Goal: Transaction & Acquisition: Download file/media

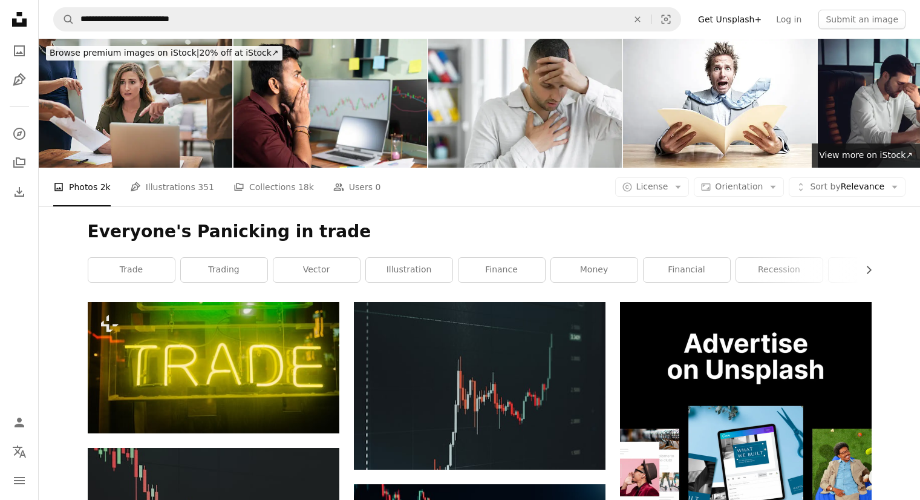
scroll to position [242, 0]
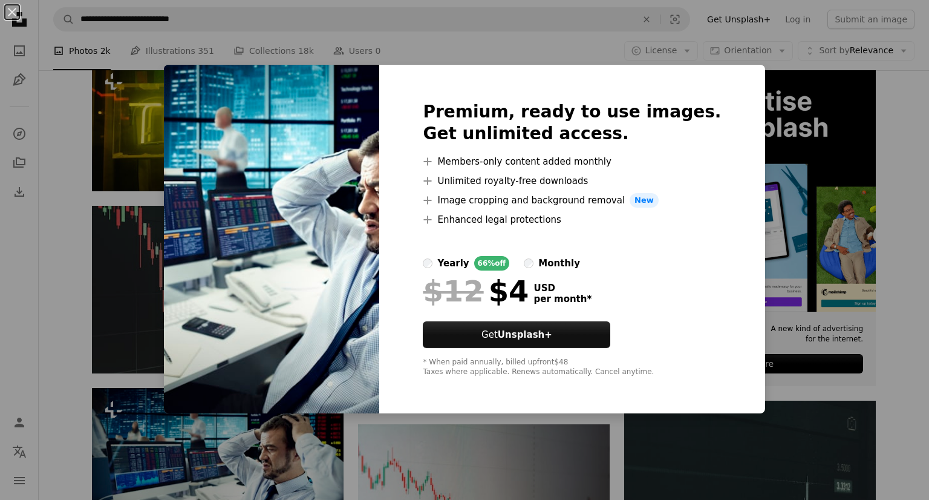
click at [130, 85] on div "An X shape Premium, ready to use images. Get unlimited access. A plus sign Memb…" at bounding box center [464, 250] width 929 height 500
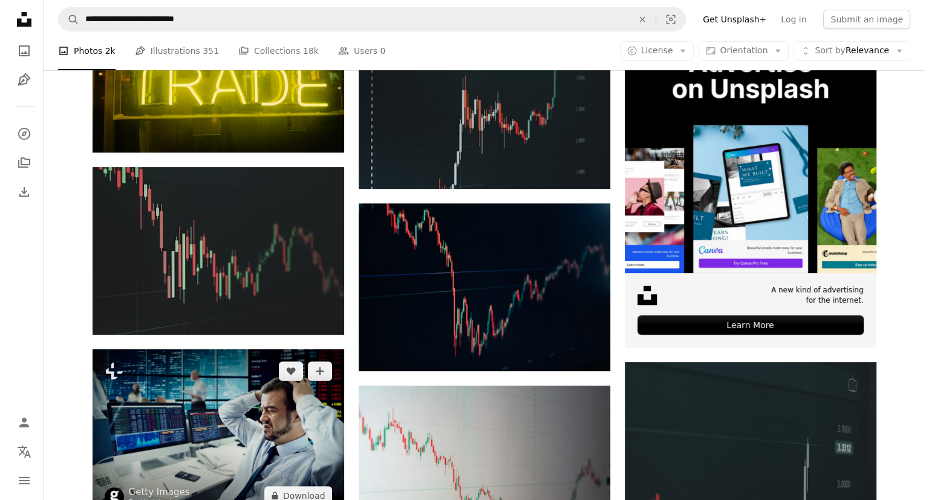
scroll to position [273, 0]
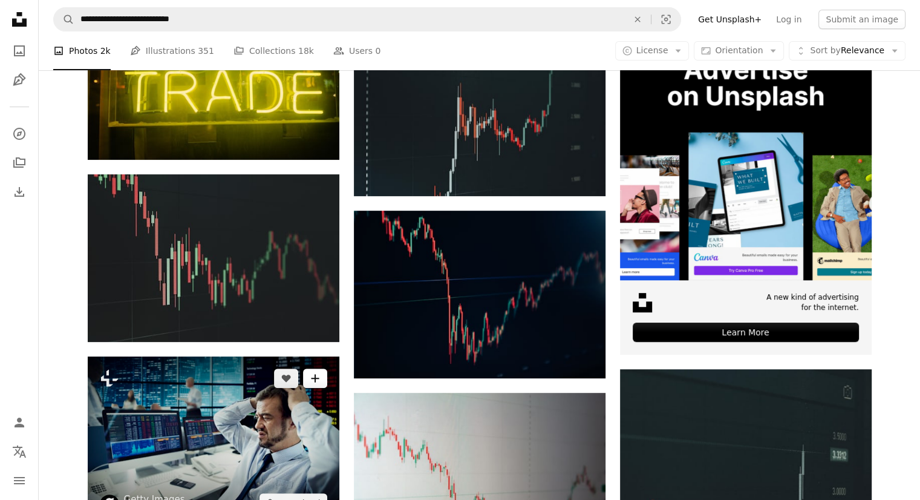
click at [310, 368] on button "A plus sign" at bounding box center [315, 377] width 24 height 19
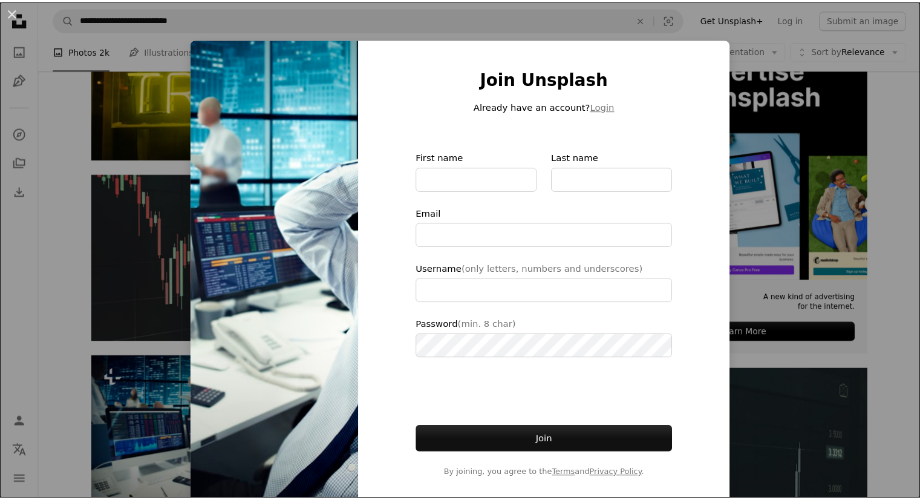
scroll to position [9, 0]
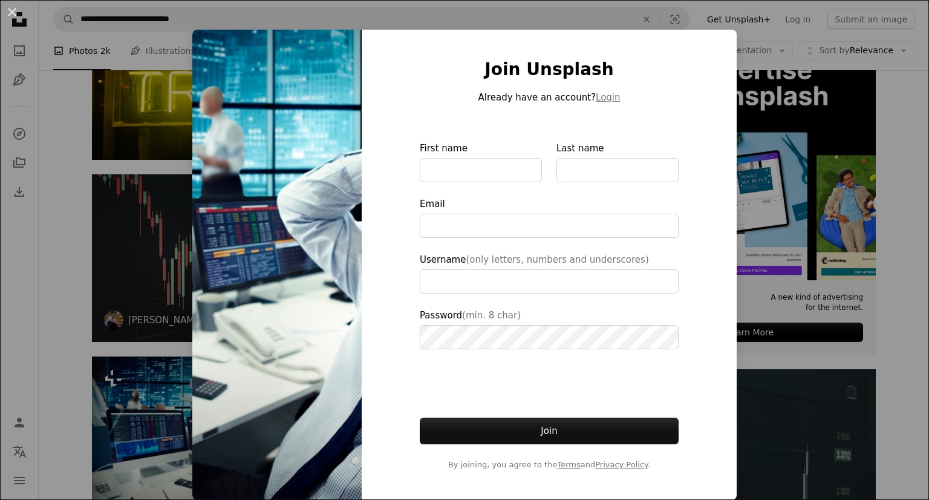
drag, startPoint x: 10, startPoint y: 10, endPoint x: 122, endPoint y: 71, distance: 126.7
click at [10, 11] on button "An X shape" at bounding box center [12, 12] width 15 height 15
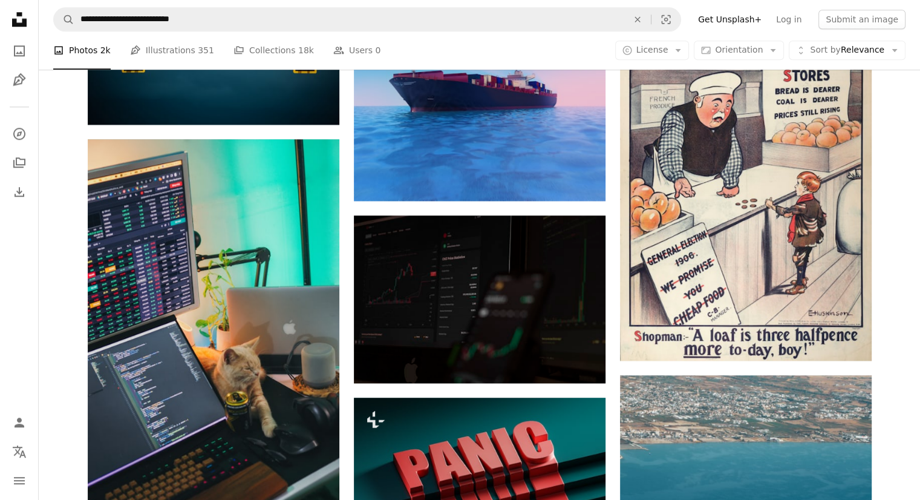
scroll to position [1362, 0]
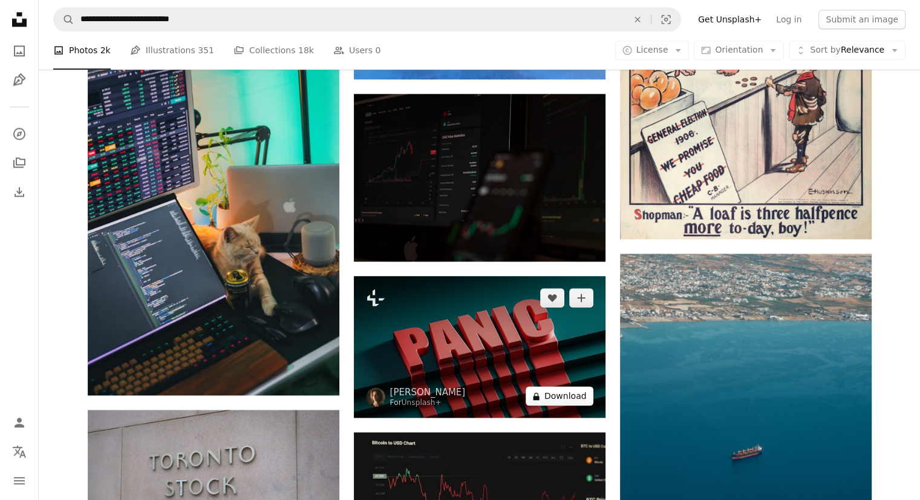
click at [547, 386] on button "A lock Download" at bounding box center [560, 395] width 68 height 19
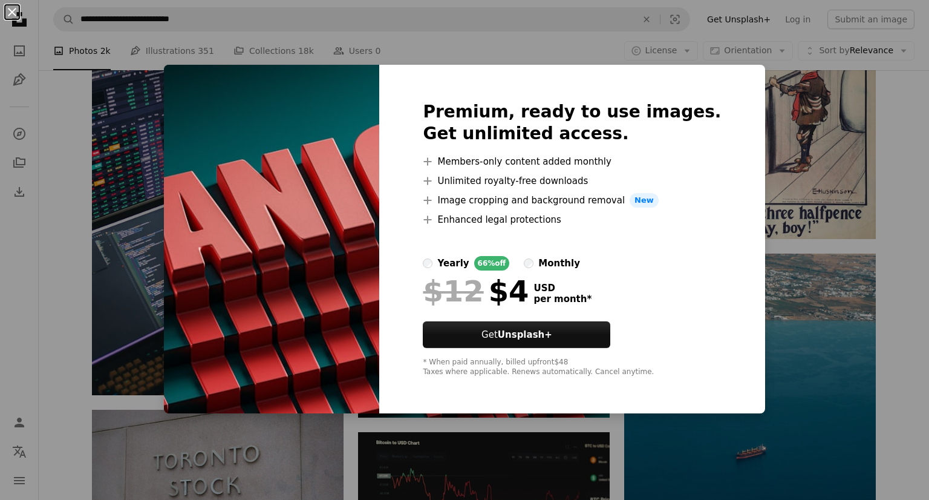
click at [5, 7] on button "An X shape" at bounding box center [12, 12] width 15 height 15
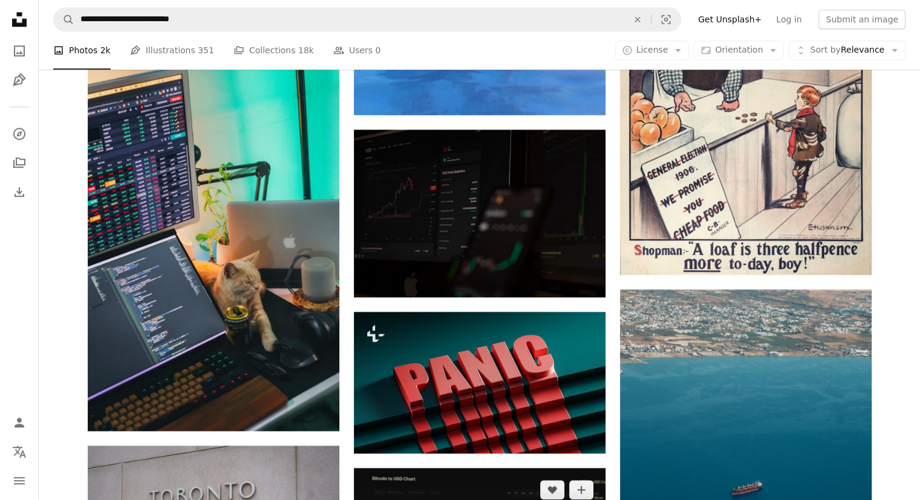
scroll to position [1423, 0]
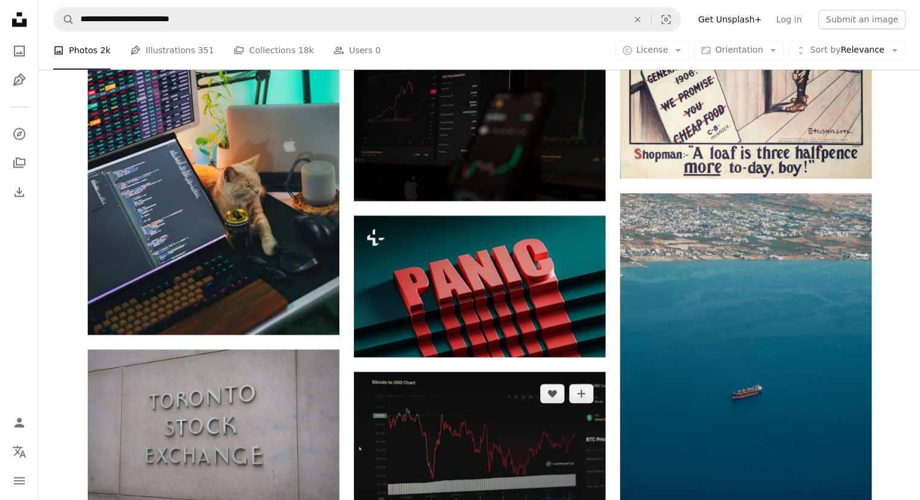
click at [584, 398] on img at bounding box center [480, 455] width 252 height 168
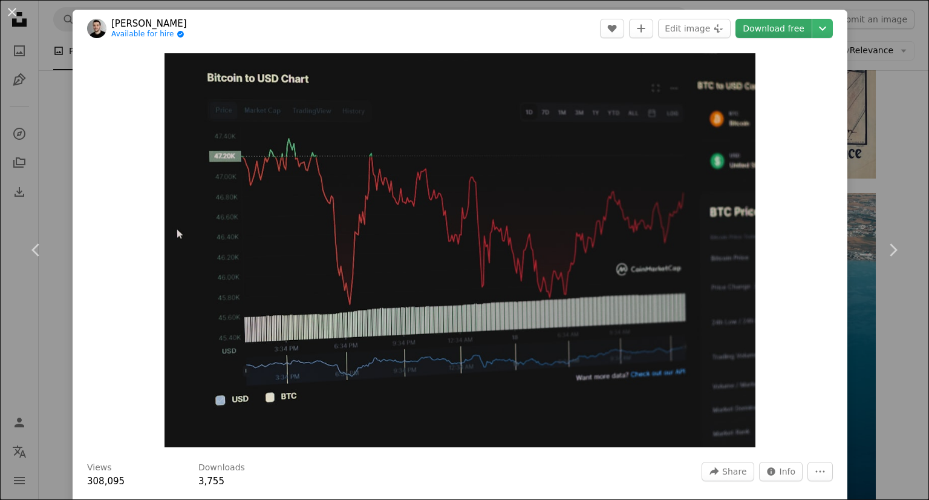
click at [748, 25] on link "Download free" at bounding box center [774, 28] width 76 height 19
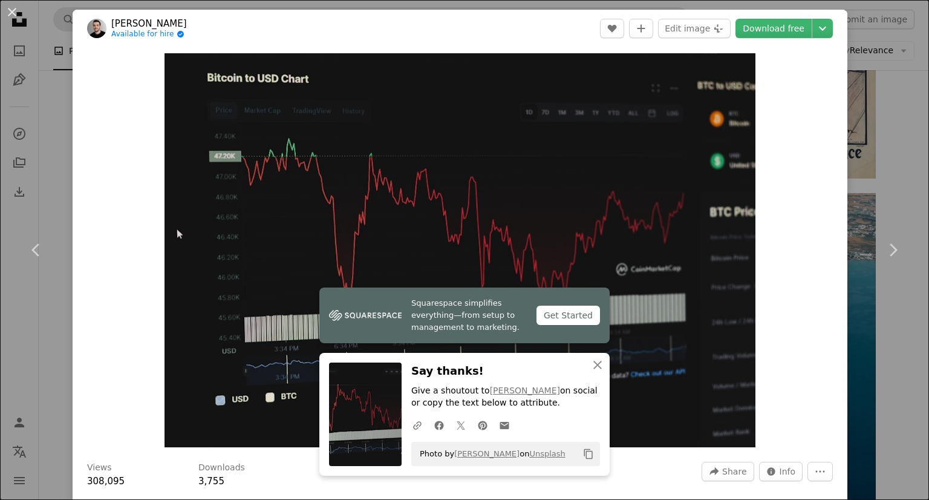
drag, startPoint x: 0, startPoint y: 14, endPoint x: 114, endPoint y: 25, distance: 114.3
click at [5, 14] on button "An X shape" at bounding box center [12, 12] width 15 height 15
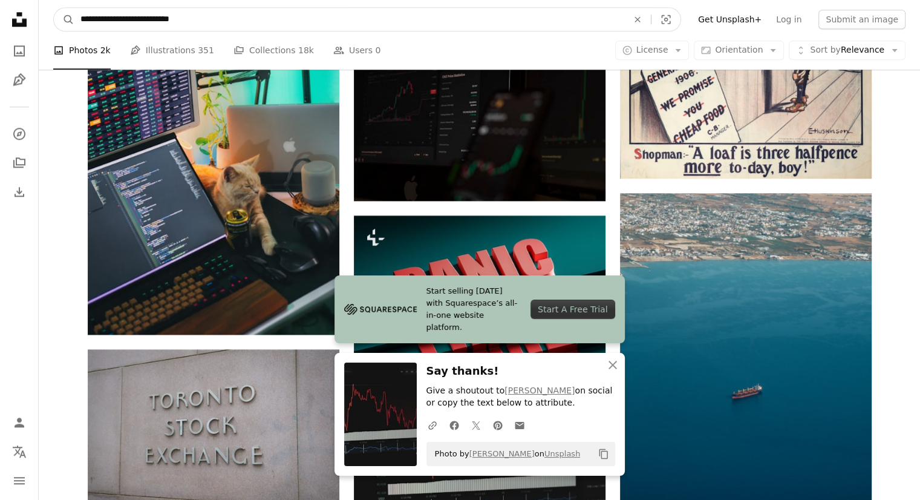
click at [211, 14] on input "**********" at bounding box center [349, 19] width 550 height 23
type input "**********"
click button "A magnifying glass" at bounding box center [64, 19] width 21 height 23
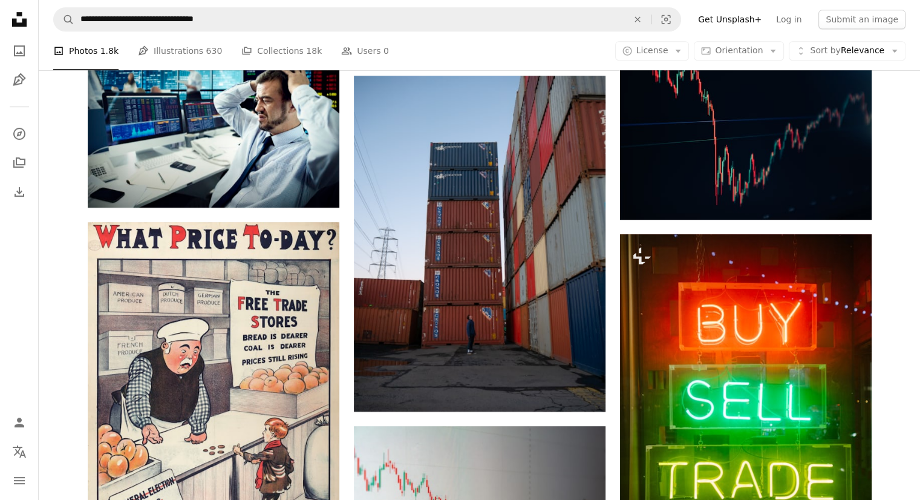
scroll to position [605, 0]
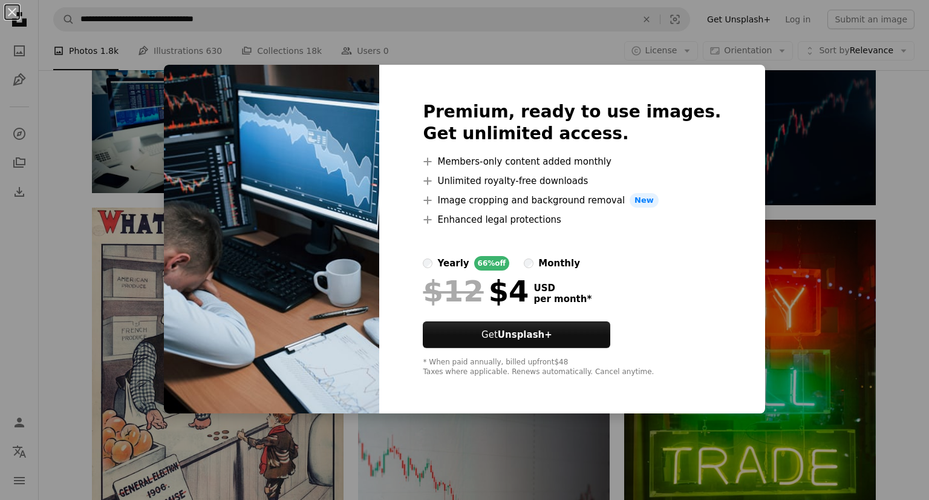
click at [538, 67] on div "Premium, ready to use images. Get unlimited access. A plus sign Members-only co…" at bounding box center [571, 239] width 385 height 348
click at [5, 7] on button "An X shape" at bounding box center [12, 12] width 15 height 15
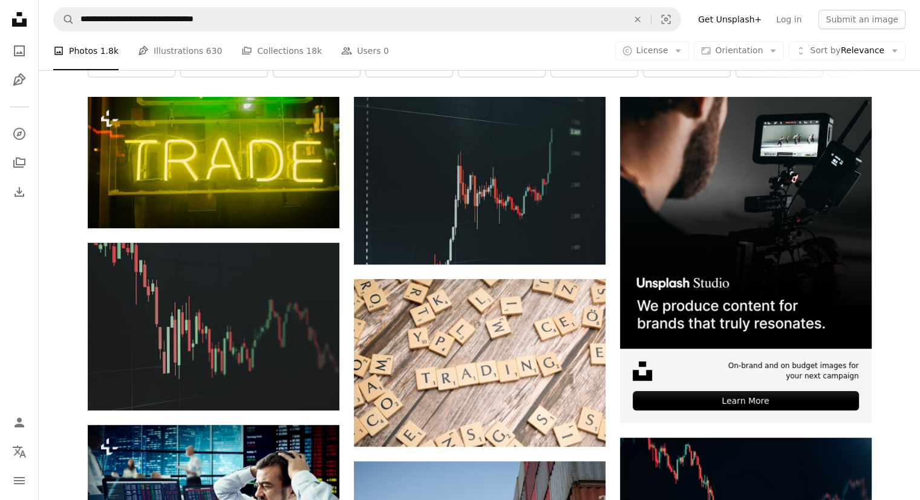
scroll to position [181, 0]
